Goal: Find specific page/section

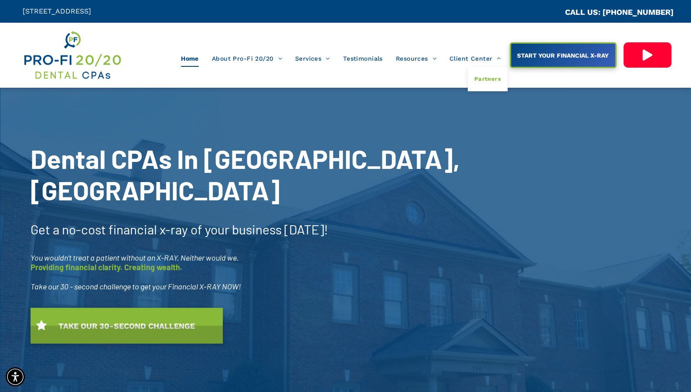
click at [485, 76] on span "Partners" at bounding box center [488, 78] width 27 height 11
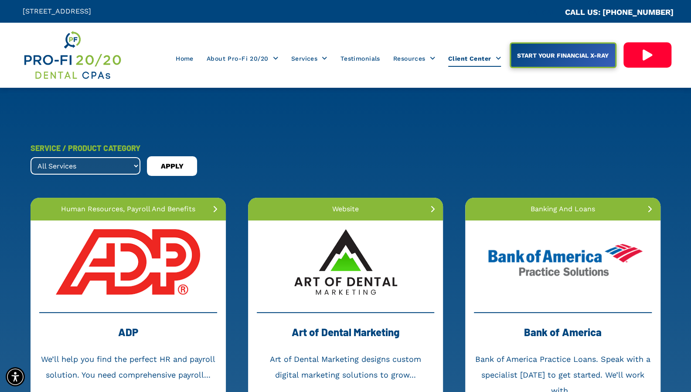
click at [136, 164] on select "All Services banking and loans dental collections dental membership forensic ac…" at bounding box center [86, 165] width 110 height 17
select select ".insurance"
click at [31, 157] on select "All Services banking and loans dental collections dental membership forensic ac…" at bounding box center [86, 165] width 110 height 17
click at [177, 172] on span "APPLY" at bounding box center [172, 166] width 23 height 14
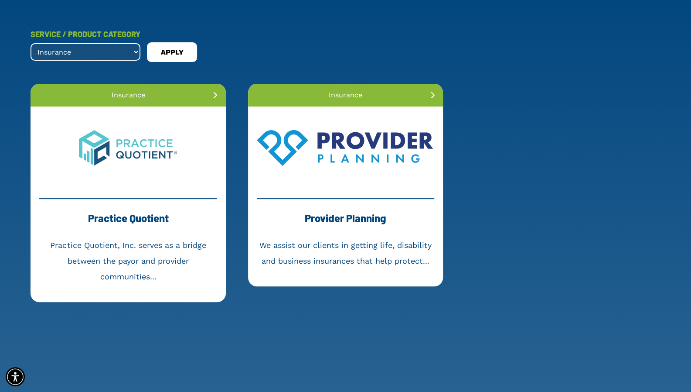
scroll to position [114, 0]
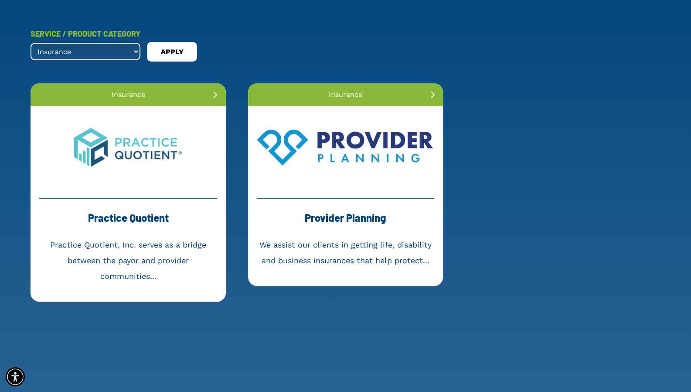
click at [158, 153] on link at bounding box center [128, 147] width 195 height 83
